Goal: Task Accomplishment & Management: Manage account settings

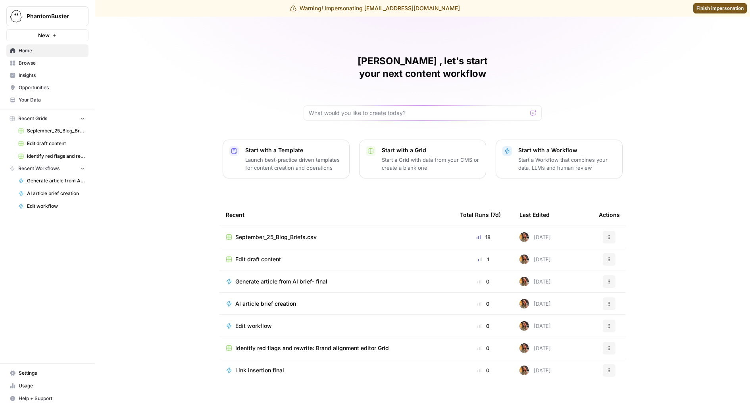
click at [47, 373] on span "Settings" at bounding box center [52, 373] width 66 height 7
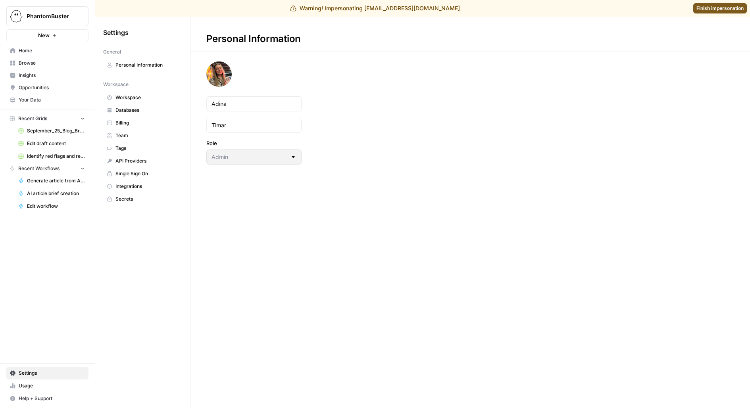
click at [148, 136] on span "Team" at bounding box center [146, 135] width 63 height 7
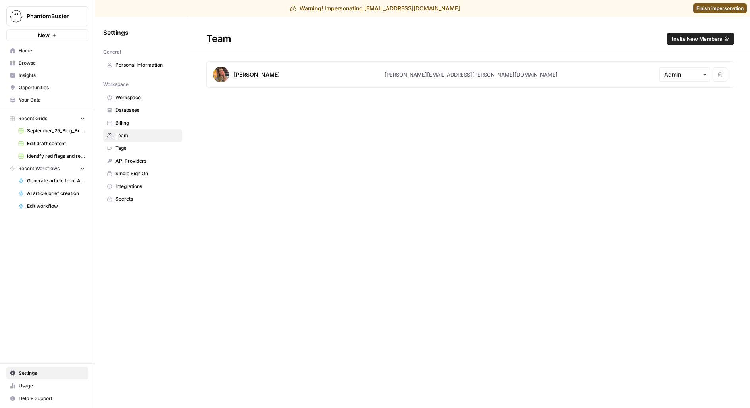
click at [682, 41] on span "Invite New Members" at bounding box center [697, 39] width 50 height 8
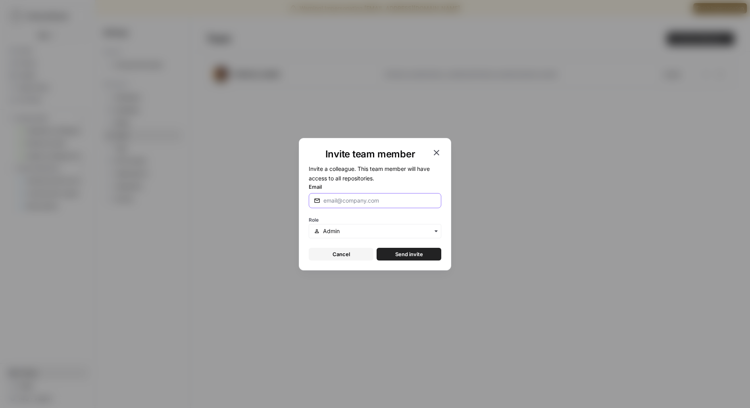
click at [358, 200] on input "Email" at bounding box center [379, 201] width 113 height 8
type input "[PERSON_NAME][EMAIL_ADDRESS][DOMAIN_NAME]"
click at [377, 248] on button "Send invite" at bounding box center [409, 254] width 65 height 13
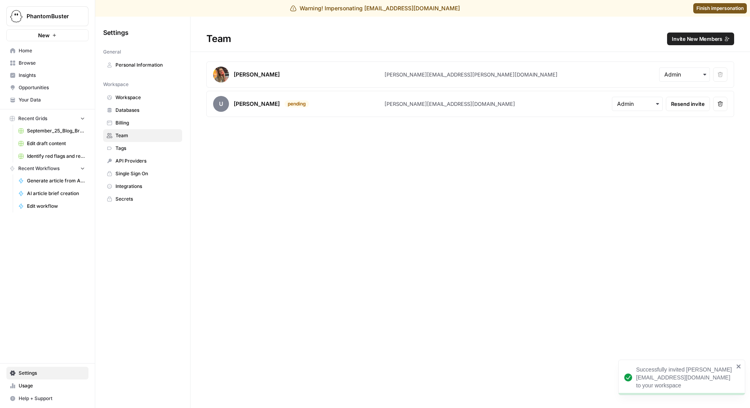
click at [694, 41] on span "Invite New Members" at bounding box center [697, 39] width 50 height 8
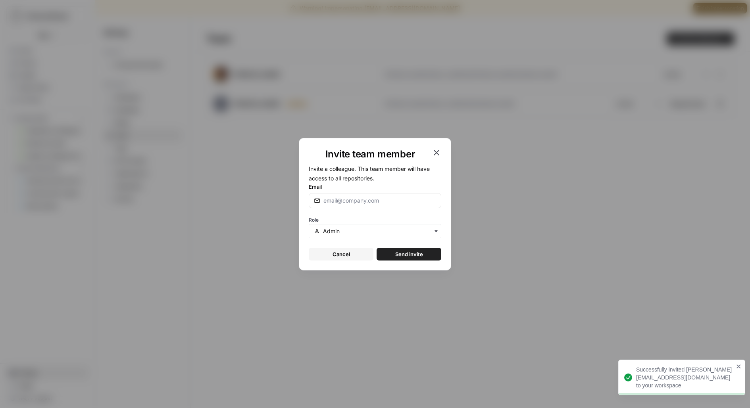
click at [339, 205] on div at bounding box center [375, 200] width 133 height 15
type input "[PERSON_NAME][EMAIL_ADDRESS][PERSON_NAME][DOMAIN_NAME]"
click at [377, 248] on button "Send invite" at bounding box center [409, 254] width 65 height 13
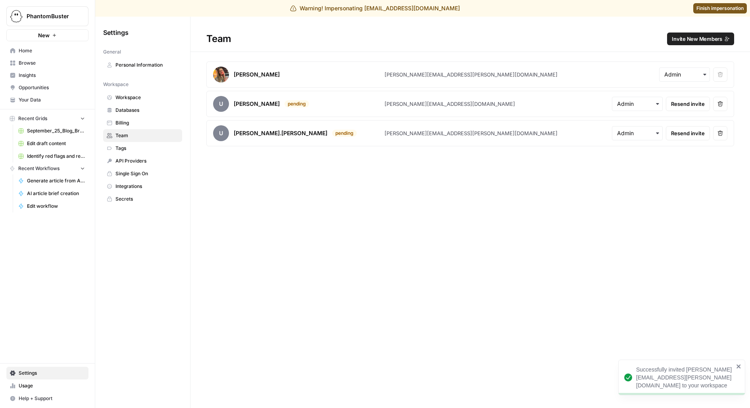
click at [706, 10] on span "Finish impersonation" at bounding box center [719, 8] width 47 height 7
